Goal: Task Accomplishment & Management: Manage account settings

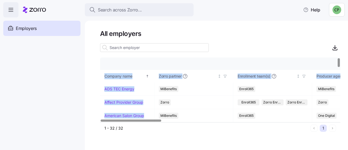
drag, startPoint x: 340, startPoint y: 62, endPoint x: 339, endPoint y: 66, distance: 3.7
click at [339, 66] on div "Company details Benefit status Company name Zorro partner Enrollment team(s) Pr…" at bounding box center [220, 89] width 240 height 65
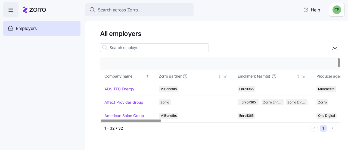
click at [299, 43] on div at bounding box center [220, 47] width 240 height 11
click at [340, 58] on div at bounding box center [339, 62] width 2 height 9
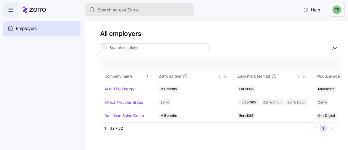
click at [110, 9] on span "Search across Zorro..." at bounding box center [120, 10] width 44 height 7
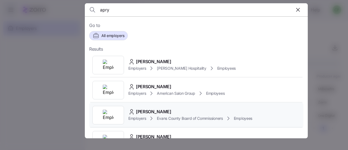
type input "apry"
click at [146, 117] on div "Employers Evans County Board of Commissioners Employees" at bounding box center [190, 118] width 124 height 7
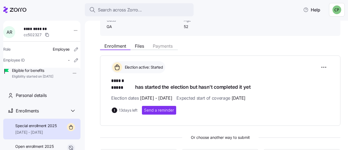
scroll to position [46, 0]
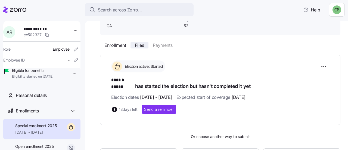
click at [139, 45] on span "Files" at bounding box center [139, 45] width 9 height 4
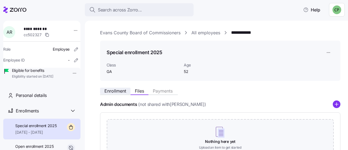
click at [117, 93] on span "Enrollment" at bounding box center [115, 91] width 22 height 4
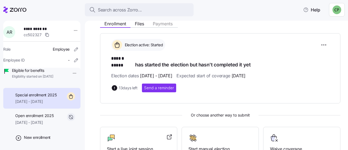
scroll to position [82, 0]
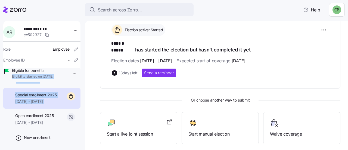
drag, startPoint x: 76, startPoint y: 67, endPoint x: 74, endPoint y: 99, distance: 32.1
click at [74, 99] on div "**********" at bounding box center [41, 88] width 77 height 135
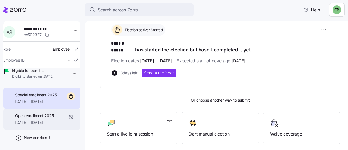
click at [52, 118] on span "Open enrollment 2025" at bounding box center [34, 115] width 38 height 5
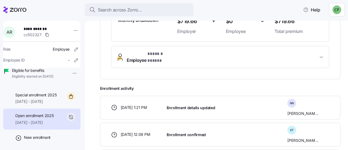
scroll to position [170, 0]
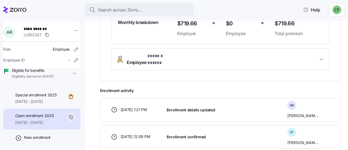
click at [138, 53] on span "Employee * ****** ***** *" at bounding box center [150, 59] width 47 height 13
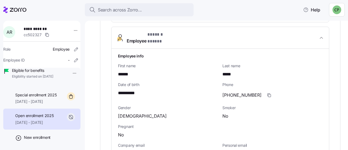
scroll to position [191, 0]
